Goal: Transaction & Acquisition: Obtain resource

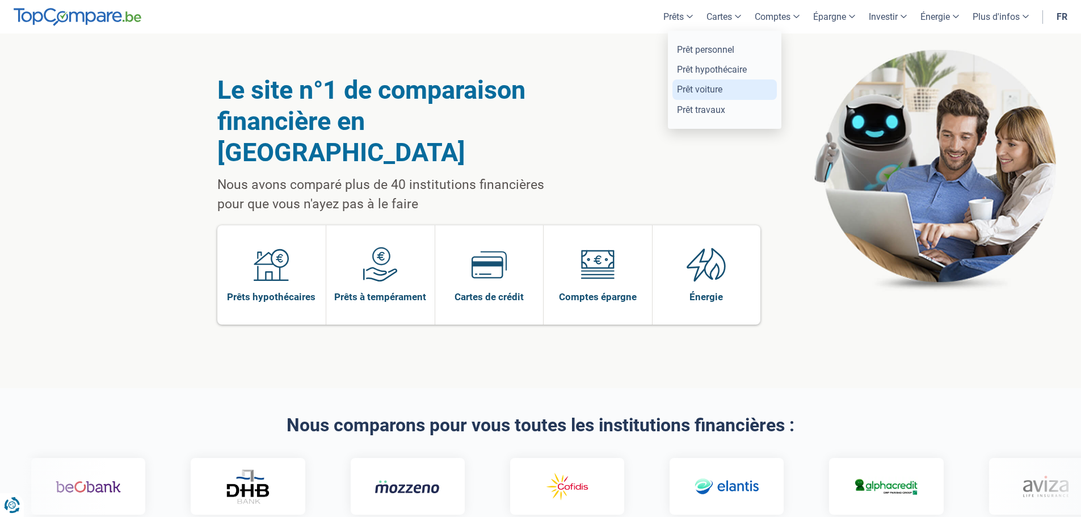
click at [684, 86] on link "Prêt voiture" at bounding box center [724, 89] width 104 height 20
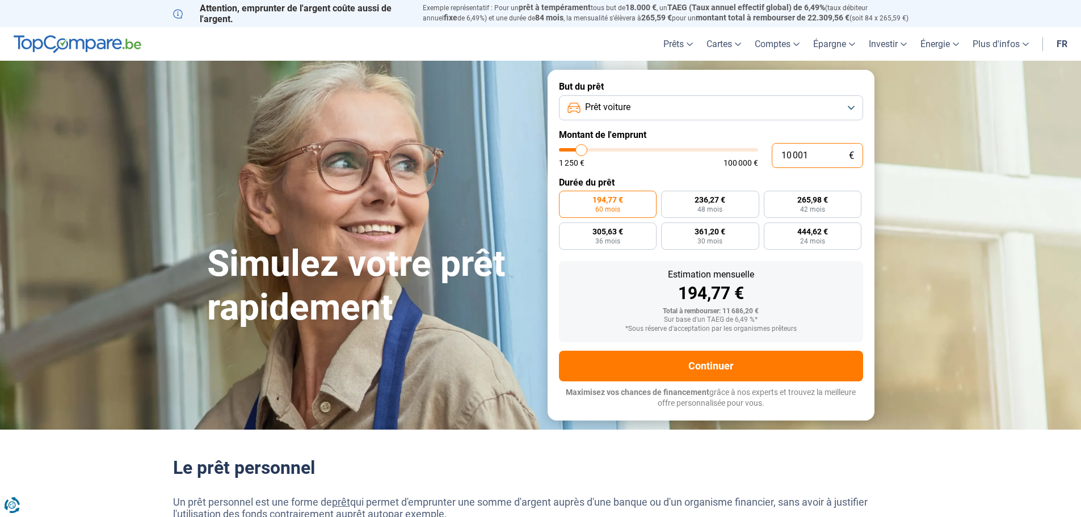
drag, startPoint x: 812, startPoint y: 157, endPoint x: 766, endPoint y: 159, distance: 46.0
click at [766, 159] on div "10 001 € 1 250 € 100 000 €" at bounding box center [711, 155] width 304 height 25
type input "4"
type input "1250"
type input "40"
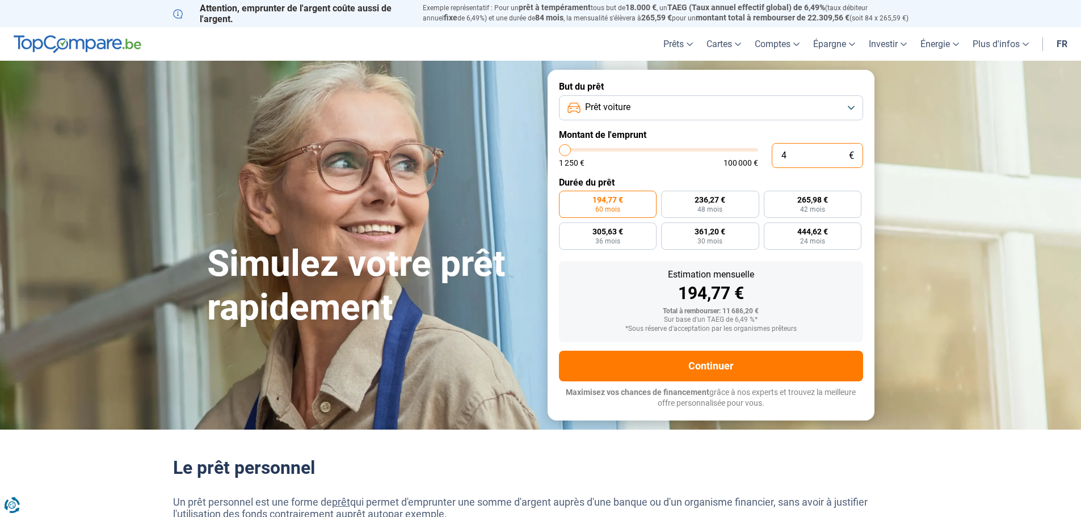
type input "1250"
type input "400"
type input "1250"
type input "4 000"
type input "4000"
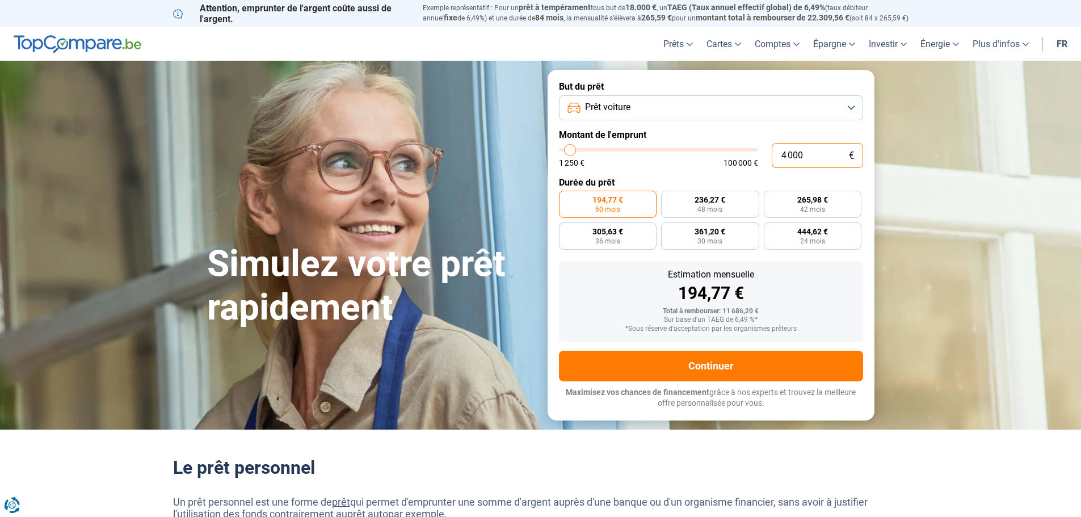
type input "40 000"
type input "40000"
radio input "false"
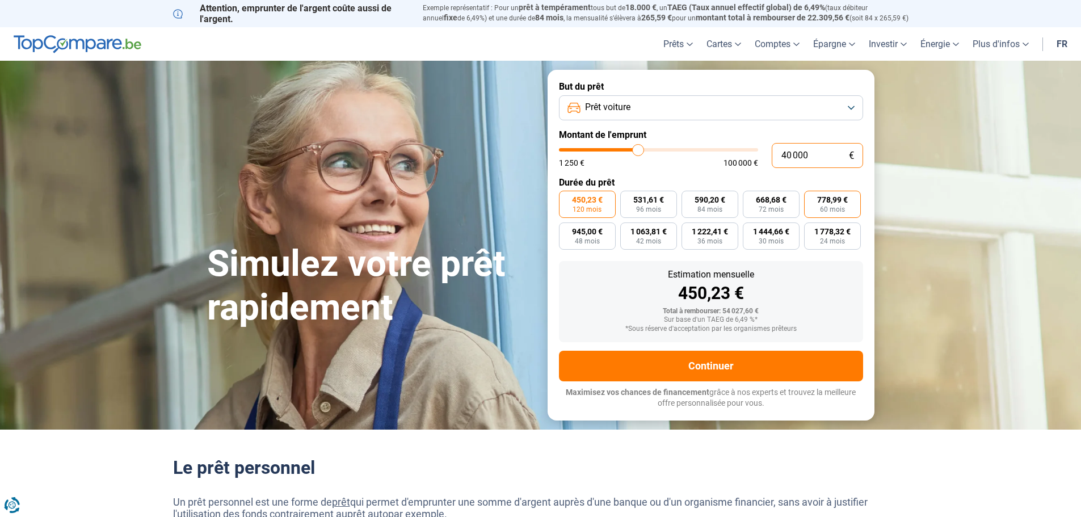
type input "40 000"
click at [828, 212] on span "60 mois" at bounding box center [832, 209] width 25 height 7
click at [811, 198] on input "778,99 € 60 mois" at bounding box center [807, 194] width 7 height 7
radio input "true"
